Goal: Information Seeking & Learning: Learn about a topic

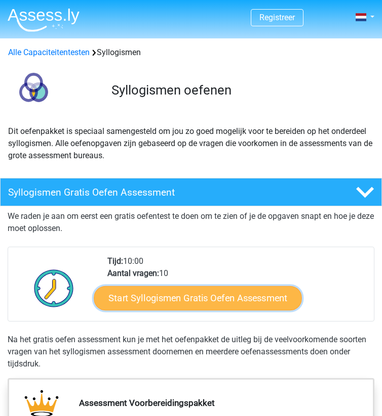
click at [209, 303] on link "Start Syllogismen Gratis Oefen Assessment" at bounding box center [198, 298] width 208 height 24
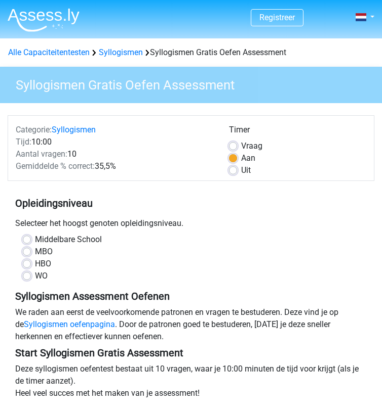
click at [33, 276] on div "WO" at bounding box center [191, 276] width 336 height 12
click at [35, 276] on label "WO" at bounding box center [41, 276] width 13 height 12
click at [25, 276] on input "WO" at bounding box center [27, 275] width 8 height 10
radio input "true"
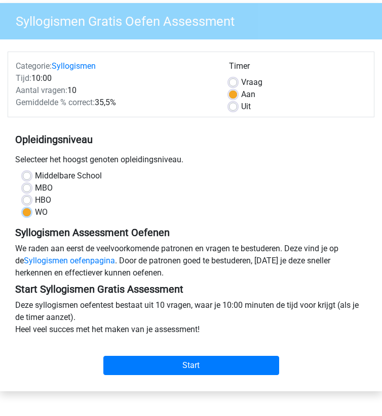
scroll to position [64, 0]
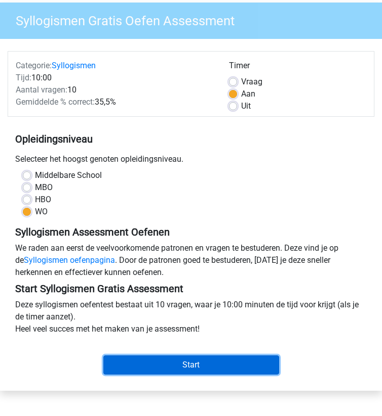
click at [183, 369] on input "Start" at bounding box center [191, 365] width 176 height 19
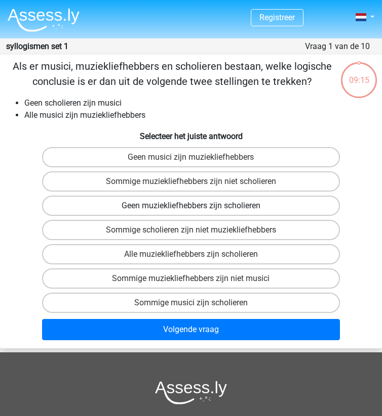
click at [227, 205] on label "Geen muziekliefhebbers zijn scholieren" at bounding box center [191, 206] width 298 height 20
click at [197, 206] on input "Geen muziekliefhebbers zijn scholieren" at bounding box center [194, 209] width 7 height 7
radio input "true"
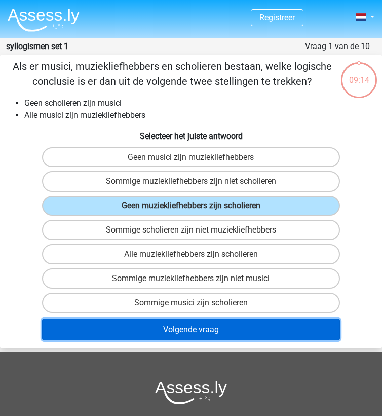
click at [224, 334] on button "Volgende vraag" at bounding box center [191, 329] width 298 height 21
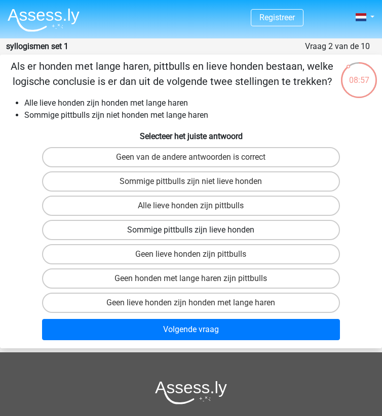
click at [273, 225] on label "Sommige pittbulls zijn lieve honden" at bounding box center [191, 230] width 298 height 20
click at [197, 230] on input "Sommige pittbulls zijn lieve honden" at bounding box center [194, 233] width 7 height 7
radio input "true"
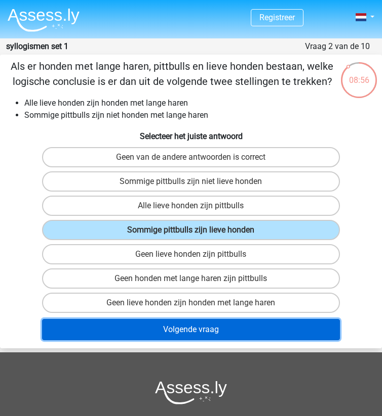
click at [238, 333] on button "Volgende vraag" at bounding box center [191, 329] width 298 height 21
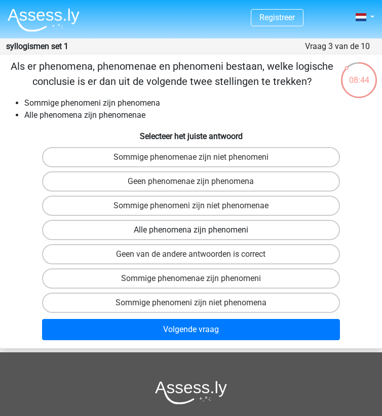
click at [291, 230] on label "Alle phenomena zijn phenomeni" at bounding box center [191, 230] width 298 height 20
click at [197, 230] on input "Alle phenomena zijn phenomeni" at bounding box center [194, 233] width 7 height 7
radio input "true"
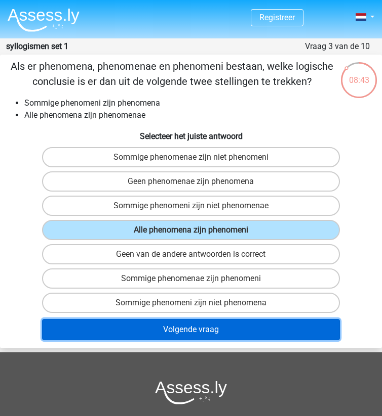
click at [240, 326] on button "Volgende vraag" at bounding box center [191, 329] width 298 height 21
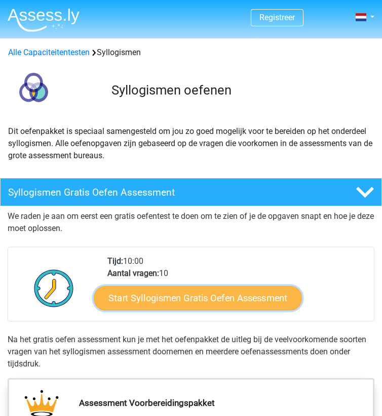
click at [225, 299] on link "Start Syllogismen Gratis Oefen Assessment" at bounding box center [198, 298] width 208 height 24
